Goal: Find specific page/section: Find specific page/section

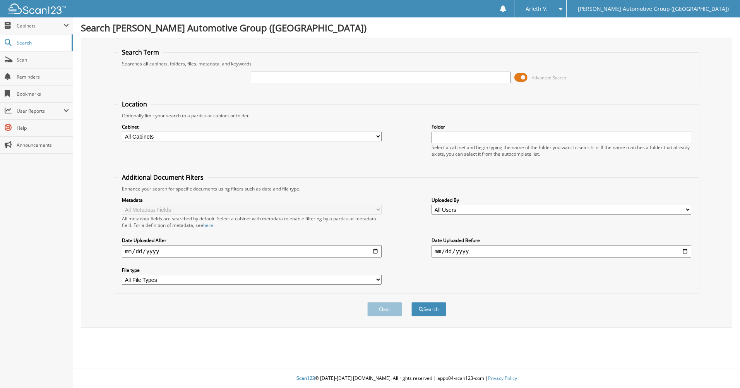
click at [274, 79] on input "text" at bounding box center [381, 78] width 260 height 12
drag, startPoint x: 334, startPoint y: 94, endPoint x: 319, endPoint y: 86, distance: 17.3
click at [334, 94] on form "Search Term Searches all cabinets, folders, files, metadata, and keywords Advan…" at bounding box center [407, 186] width 586 height 277
click at [314, 82] on input "text" at bounding box center [381, 78] width 260 height 12
paste input "WINEINGER"
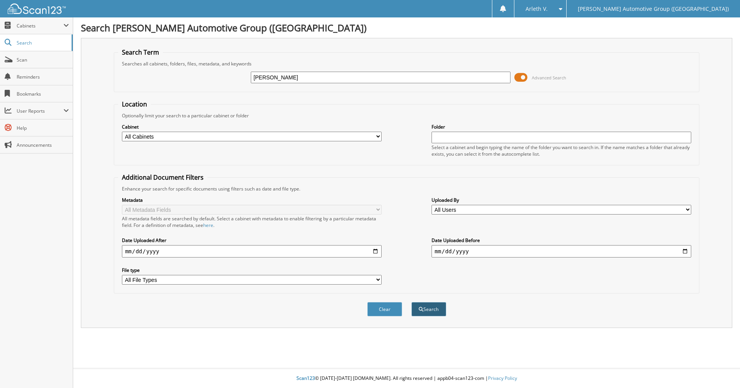
type input "WINEINGER"
click at [417, 313] on button "Search" at bounding box center [429, 309] width 35 height 14
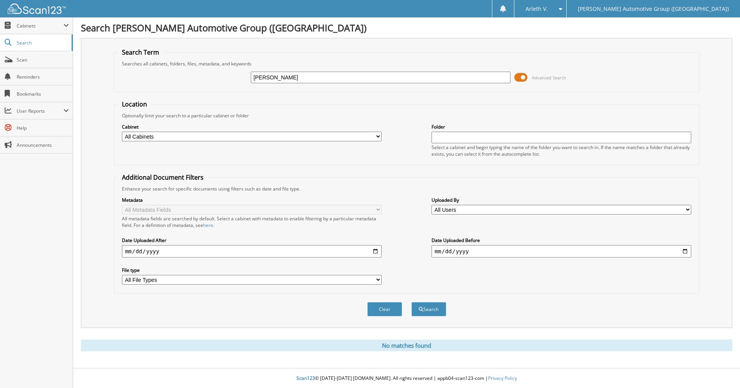
click at [286, 73] on input "[PERSON_NAME]" at bounding box center [381, 78] width 260 height 12
type input "4115.72"
click at [435, 308] on button "Search" at bounding box center [429, 309] width 35 height 14
click at [283, 84] on div "4115.72" at bounding box center [381, 77] width 260 height 13
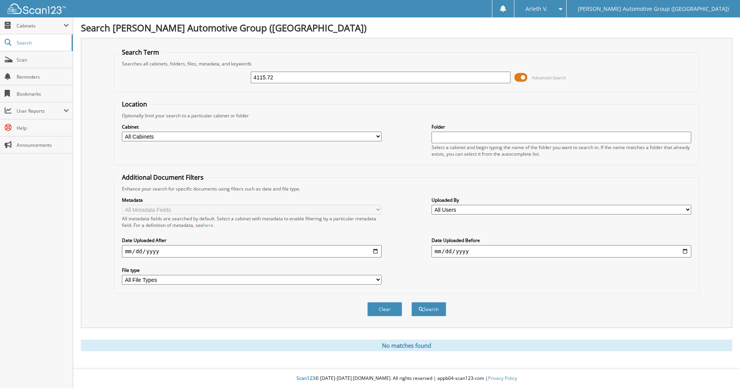
click at [283, 79] on input "4115.72" at bounding box center [381, 78] width 260 height 12
